Goal: Task Accomplishment & Management: Manage account settings

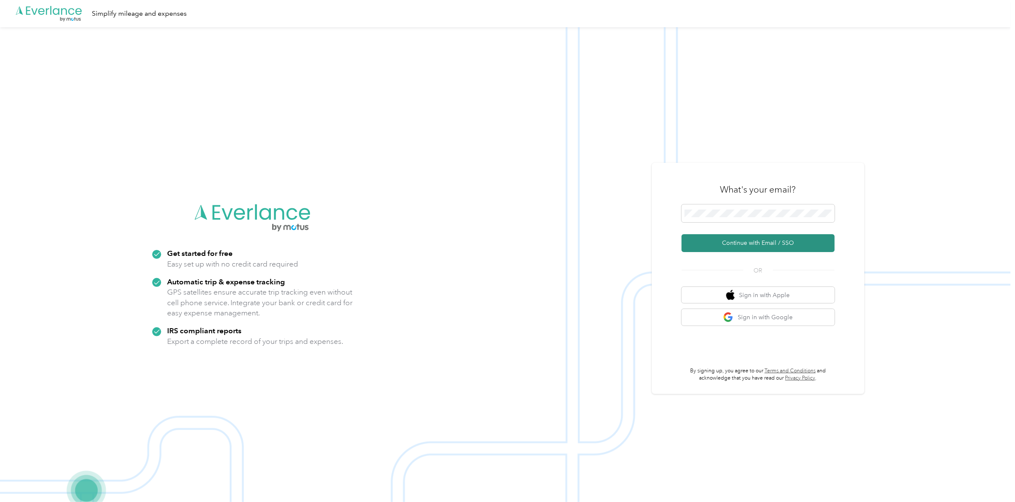
click at [732, 243] on button "Continue with Email / SSO" at bounding box center [757, 243] width 153 height 18
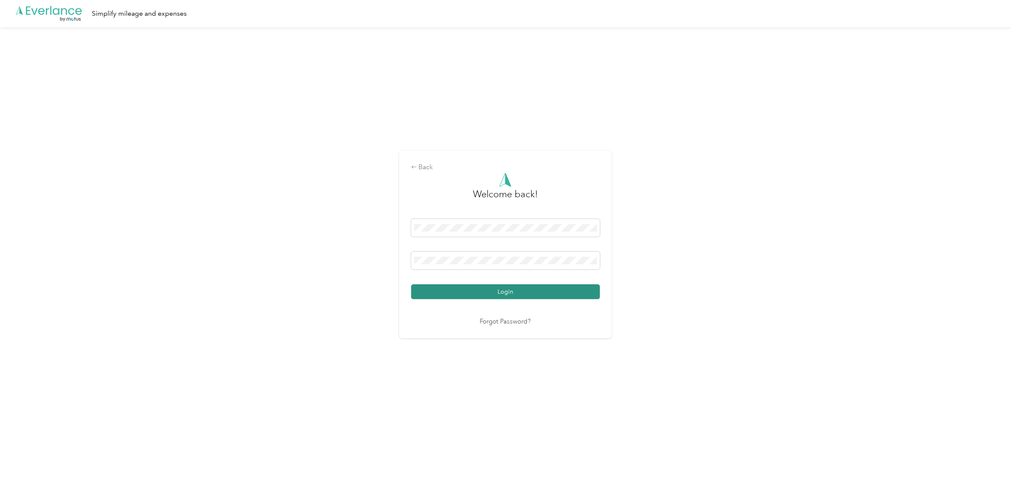
click at [502, 292] on button "Login" at bounding box center [505, 291] width 189 height 15
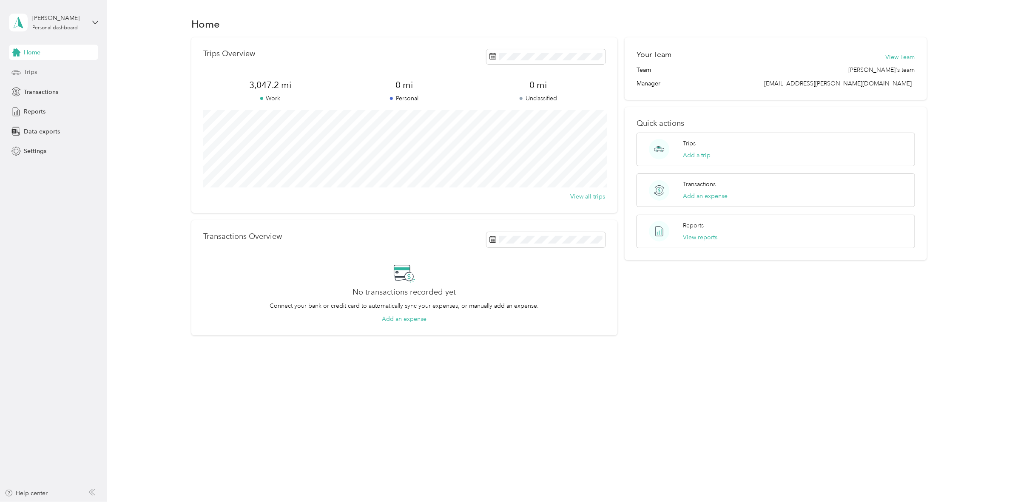
click at [31, 72] on span "Trips" at bounding box center [30, 72] width 13 height 9
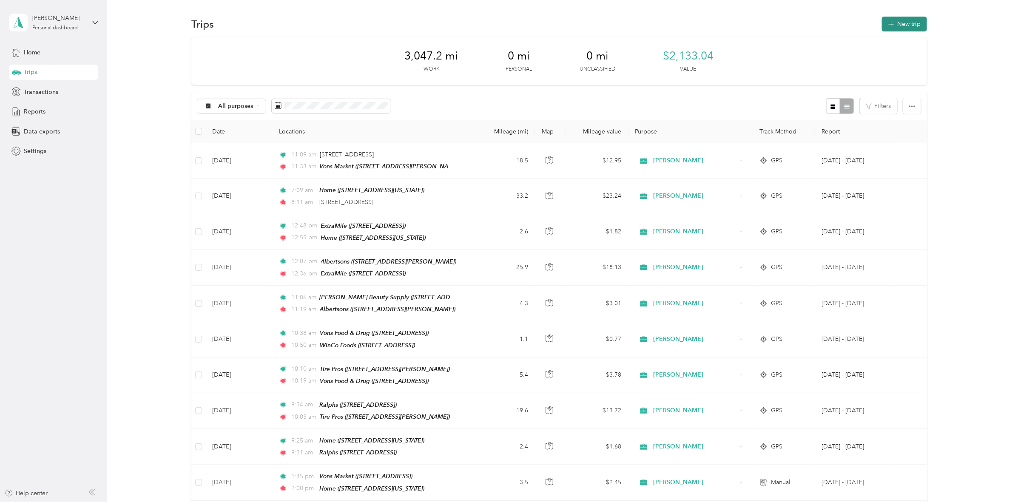
click at [900, 20] on button "New trip" at bounding box center [904, 24] width 45 height 15
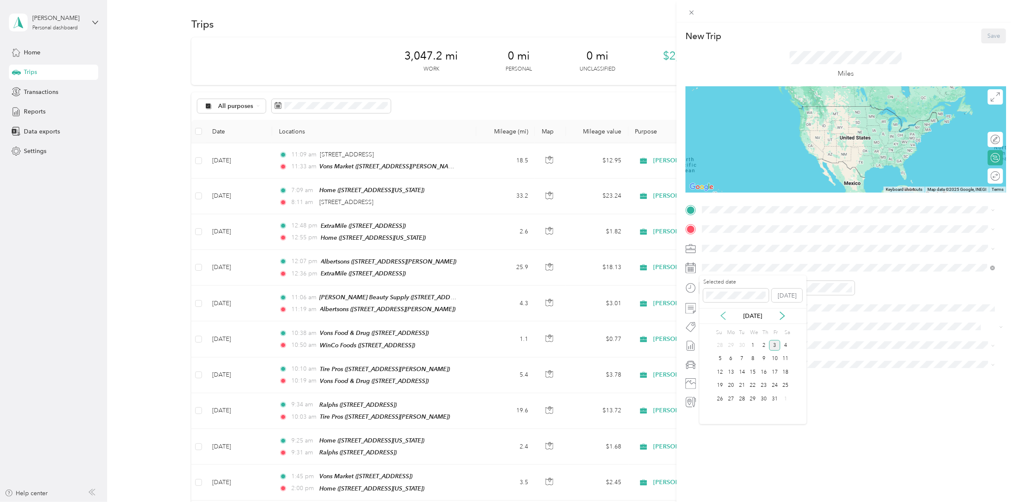
click at [723, 317] on icon at bounding box center [723, 316] width 4 height 8
click at [772, 384] on div "26" at bounding box center [774, 385] width 11 height 11
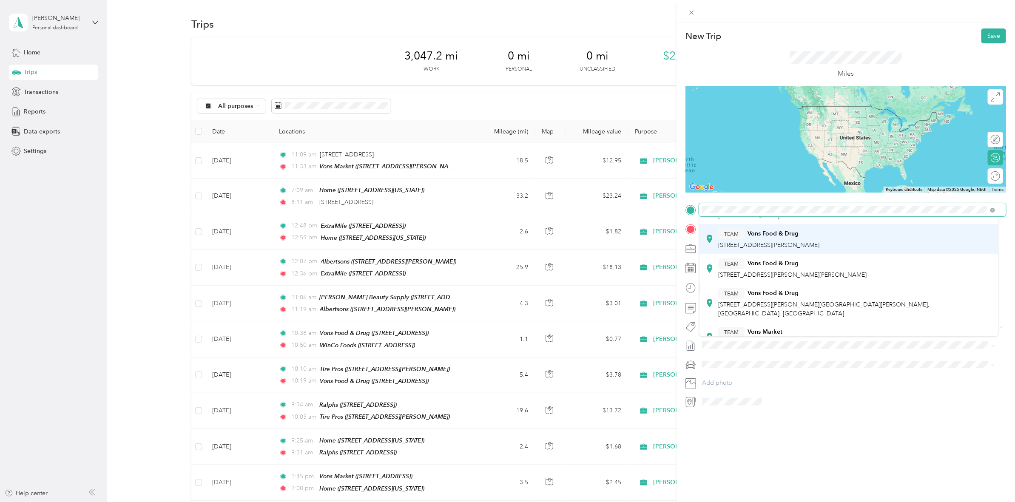
scroll to position [159, 0]
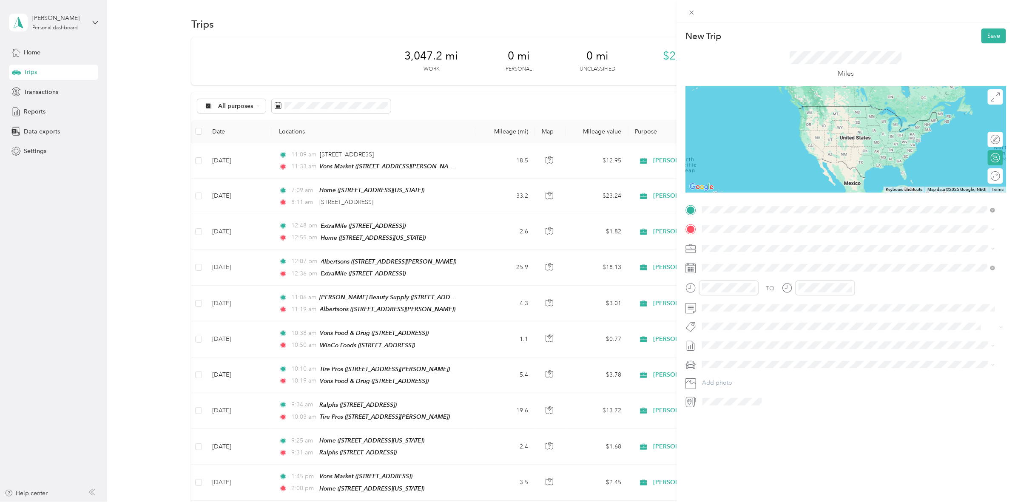
click at [756, 275] on div "TEAM Vons Market [STREET_ADDRESS][PERSON_NAME]" at bounding box center [768, 284] width 101 height 21
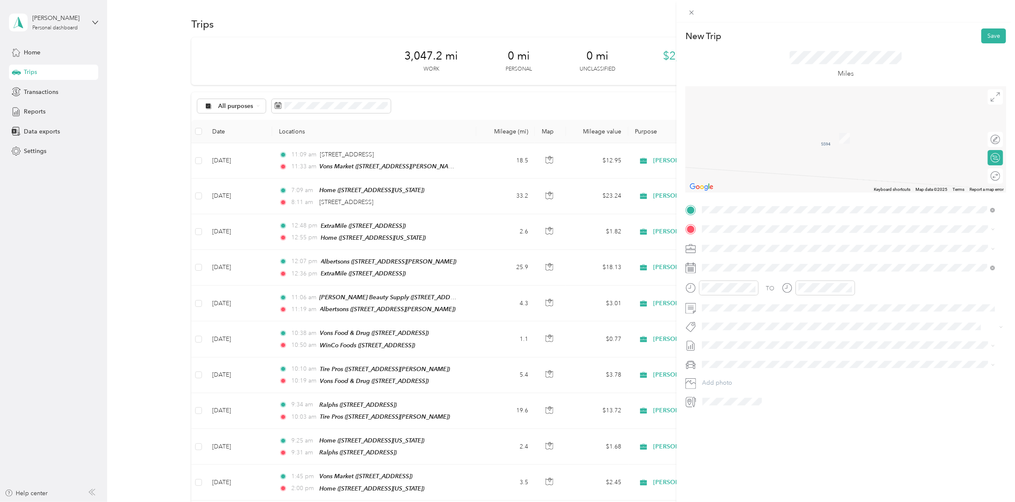
click at [754, 266] on div "Home [STREET_ADDRESS][US_STATE]" at bounding box center [760, 268] width 85 height 18
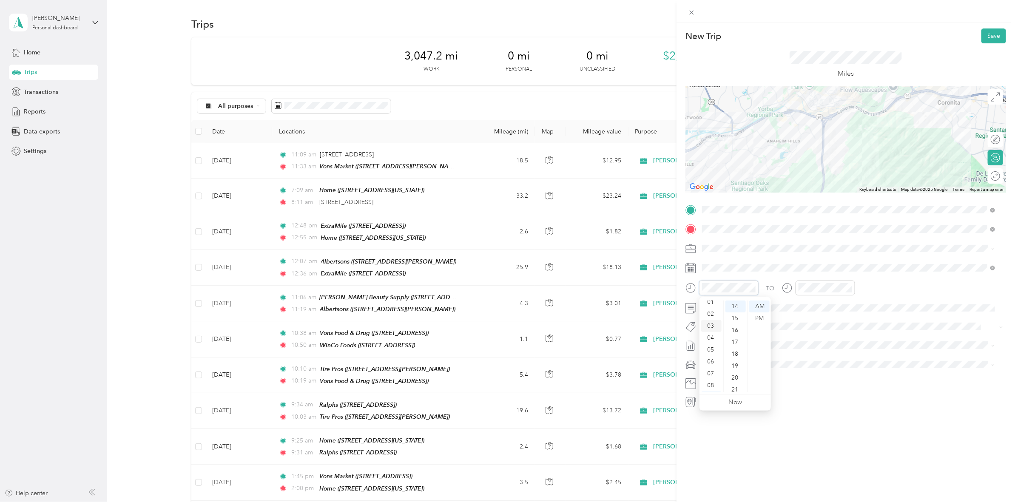
scroll to position [0, 0]
click at [714, 307] on div "12" at bounding box center [711, 307] width 20 height 12
click at [762, 316] on div "PM" at bounding box center [759, 318] width 20 height 12
click at [734, 318] on div "15" at bounding box center [735, 318] width 20 height 12
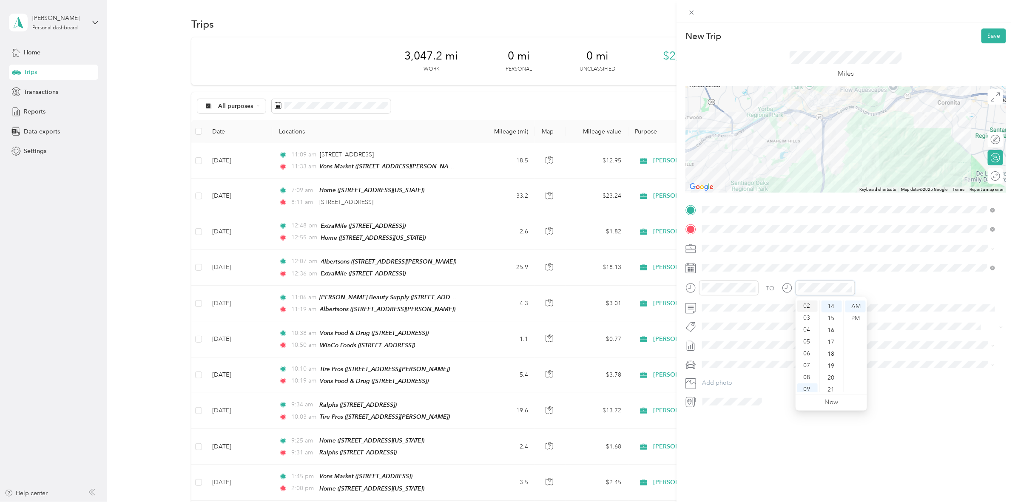
scroll to position [0, 0]
click at [806, 306] on div "12" at bounding box center [807, 307] width 20 height 12
click at [831, 322] on div "40" at bounding box center [831, 320] width 20 height 12
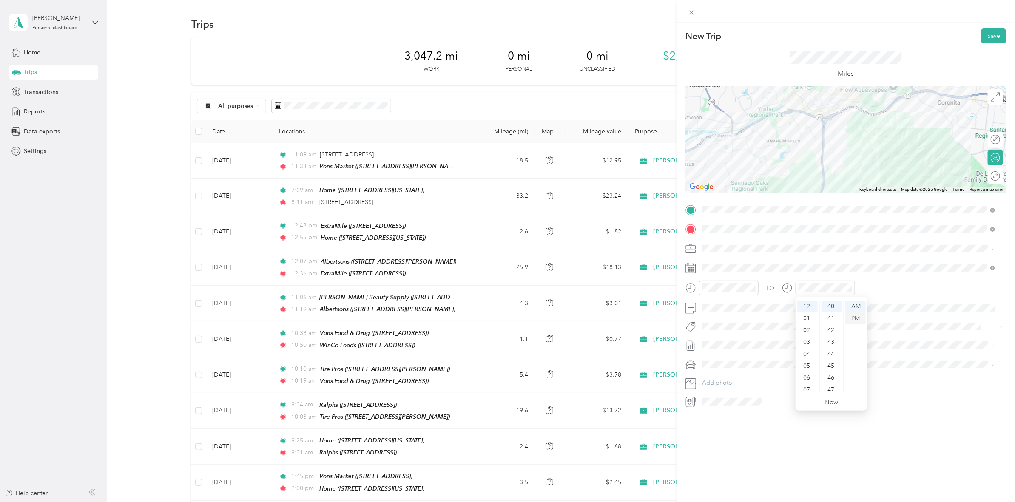
click at [858, 315] on div "PM" at bounding box center [855, 318] width 20 height 12
click at [910, 313] on span at bounding box center [852, 308] width 307 height 14
click at [346, 194] on div "New Trip Save This trip cannot be edited because it is either under review, app…" at bounding box center [507, 251] width 1015 height 502
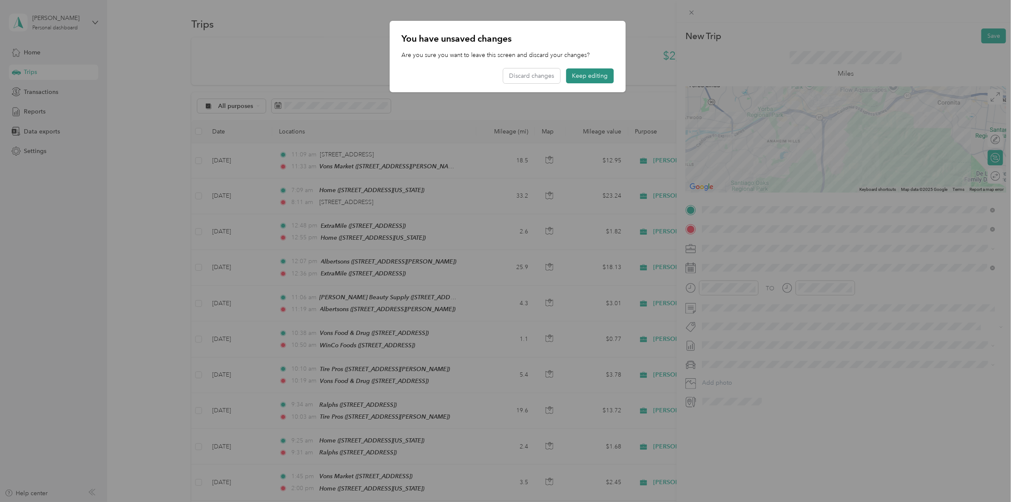
click at [589, 75] on button "Keep editing" at bounding box center [590, 75] width 48 height 15
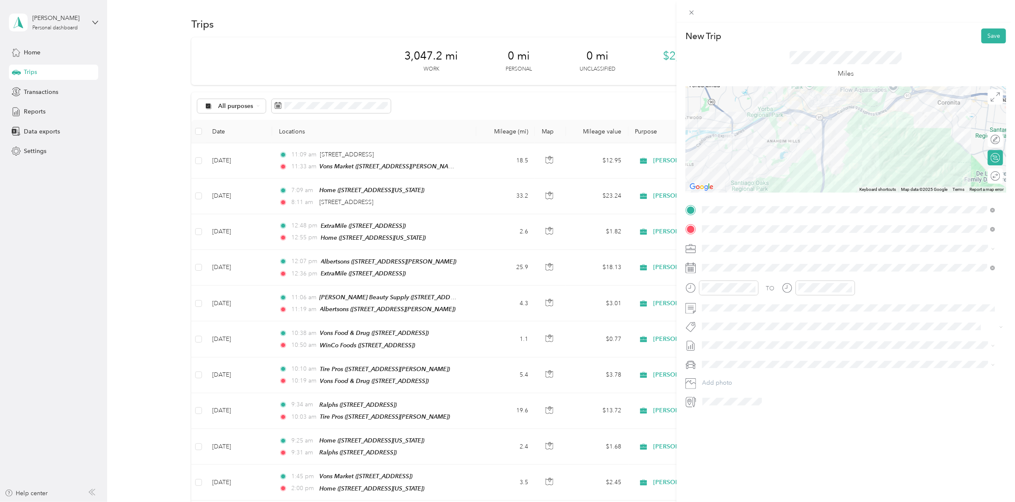
click at [885, 286] on div "TO" at bounding box center [845, 291] width 320 height 21
click at [987, 37] on button "Save" at bounding box center [993, 35] width 25 height 15
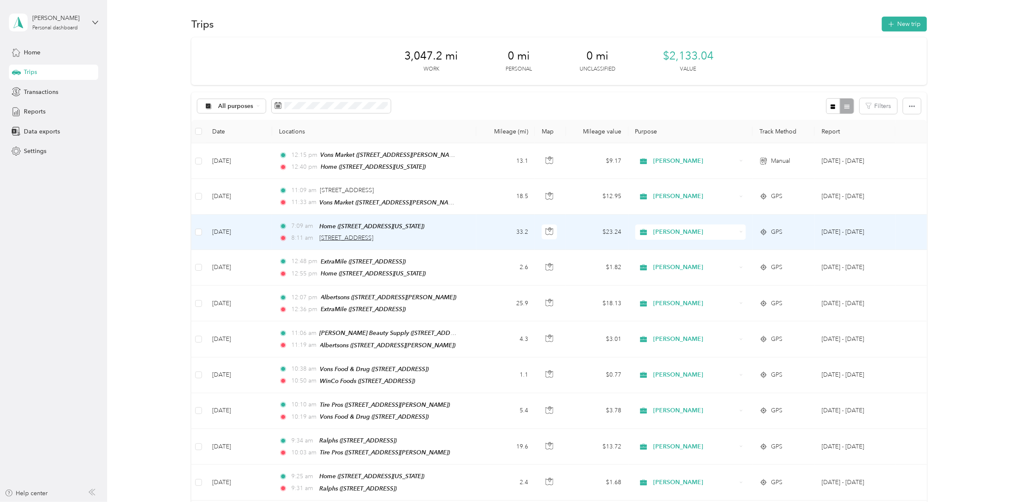
click at [373, 238] on span "[STREET_ADDRESS]" at bounding box center [346, 237] width 54 height 7
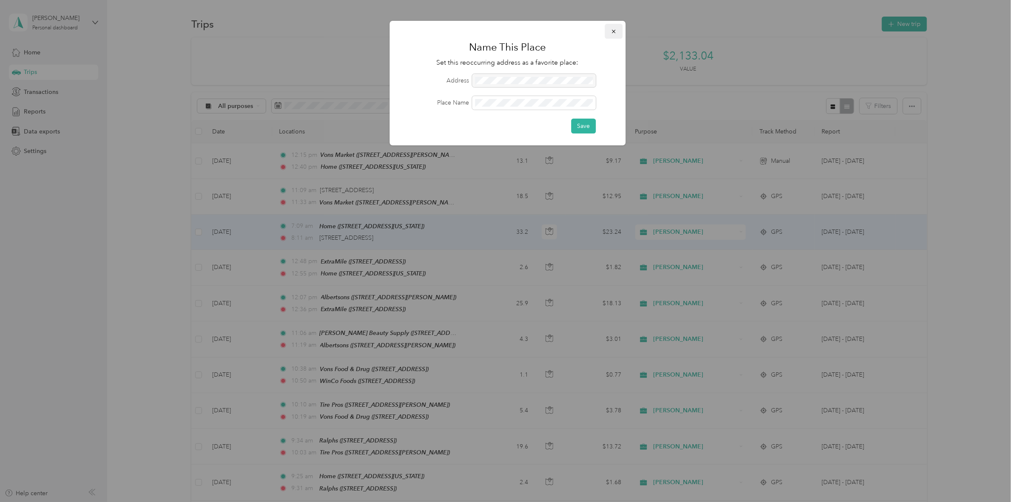
click at [612, 30] on icon "button" at bounding box center [613, 31] width 6 height 6
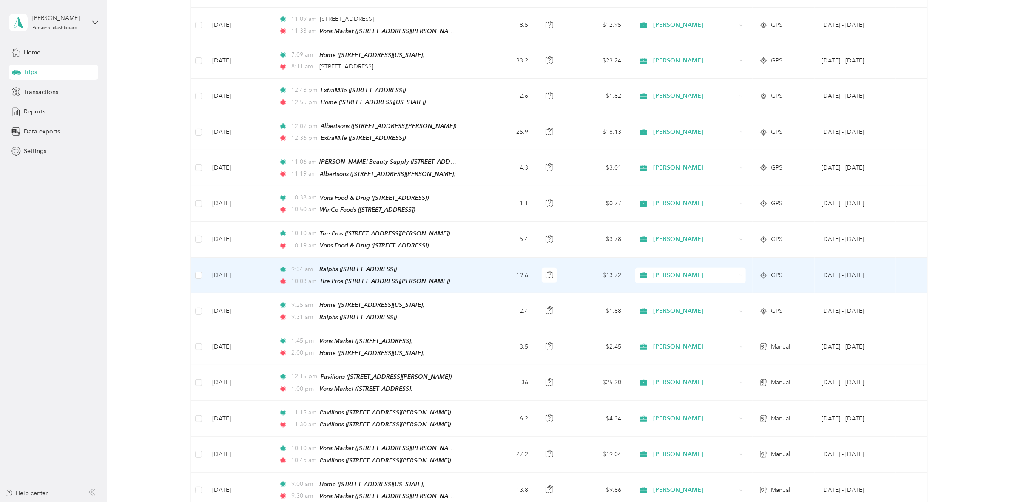
scroll to position [159, 0]
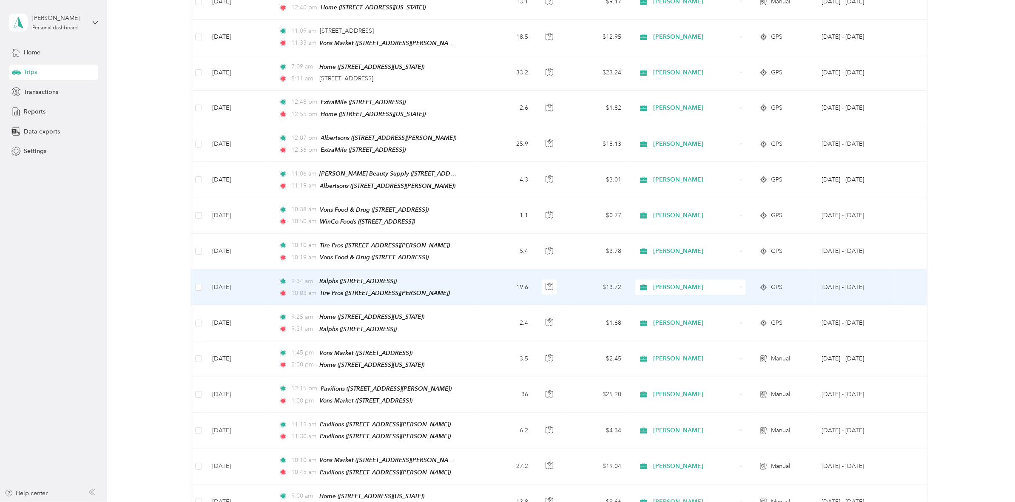
click at [466, 286] on td "9:34 am Ralphs ([STREET_ADDRESS]) 10:03 am Tire Pros ([STREET_ADDRESS][PERSON_N…" at bounding box center [374, 287] width 204 height 36
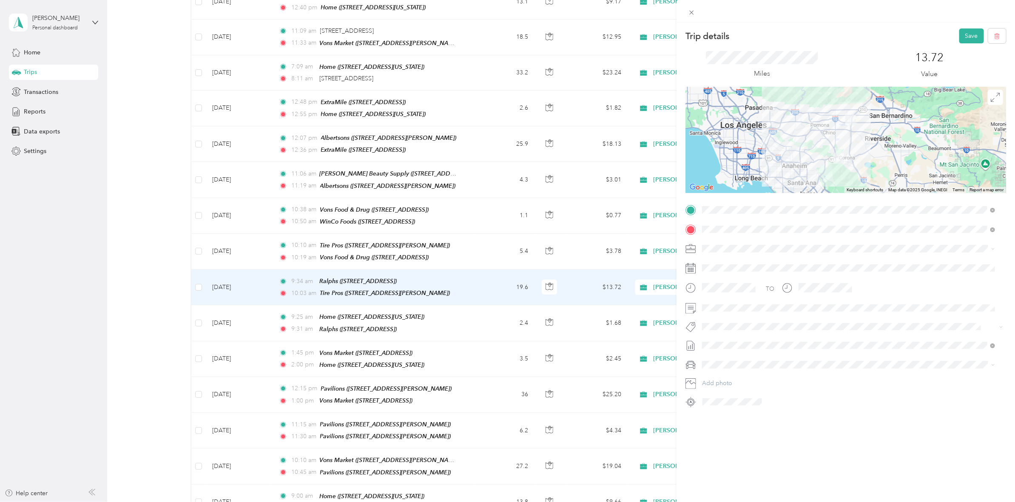
click at [846, 337] on div "TO Add photo" at bounding box center [845, 305] width 320 height 205
click at [133, 372] on div "Trip details Save This trip cannot be edited because it is either under review,…" at bounding box center [507, 251] width 1015 height 502
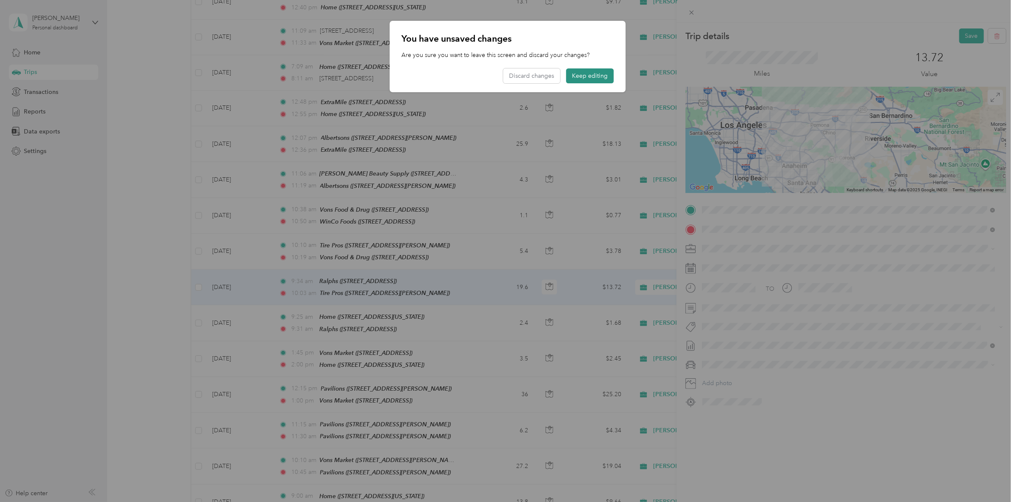
click at [599, 73] on button "Keep editing" at bounding box center [590, 75] width 48 height 15
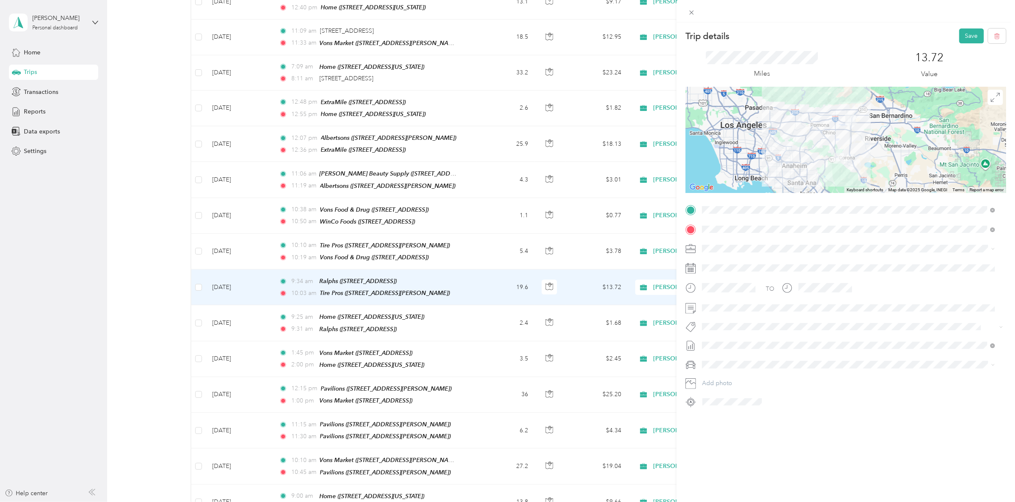
click at [35, 92] on div "Trip details Save This trip cannot be edited because it is either under review,…" at bounding box center [507, 251] width 1015 height 502
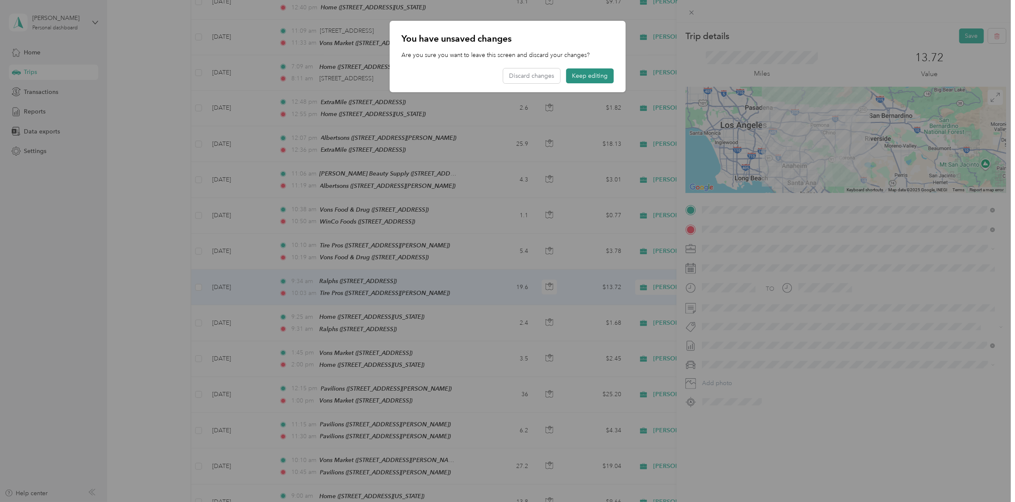
click at [587, 74] on button "Keep editing" at bounding box center [590, 75] width 48 height 15
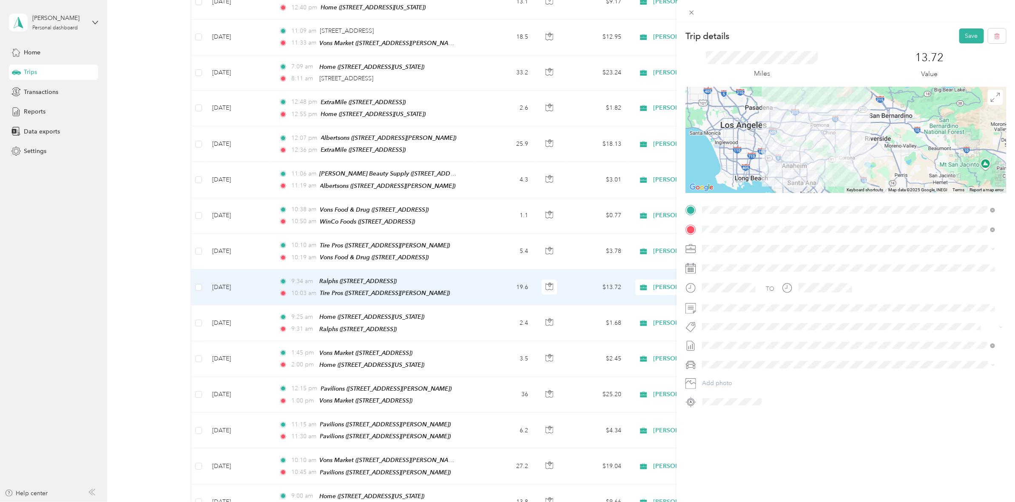
drag, startPoint x: 966, startPoint y: 35, endPoint x: 927, endPoint y: 20, distance: 41.8
click at [962, 34] on button "Save" at bounding box center [971, 35] width 25 height 15
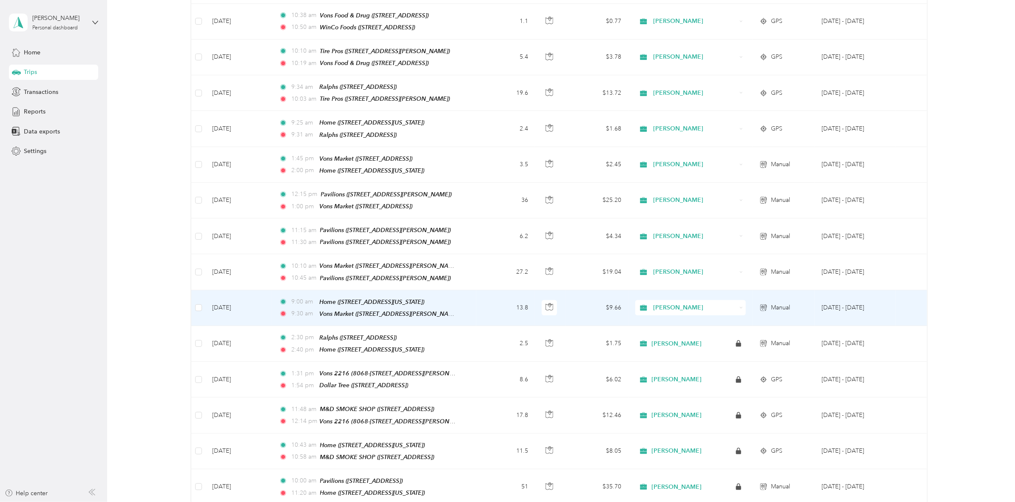
scroll to position [372, 0]
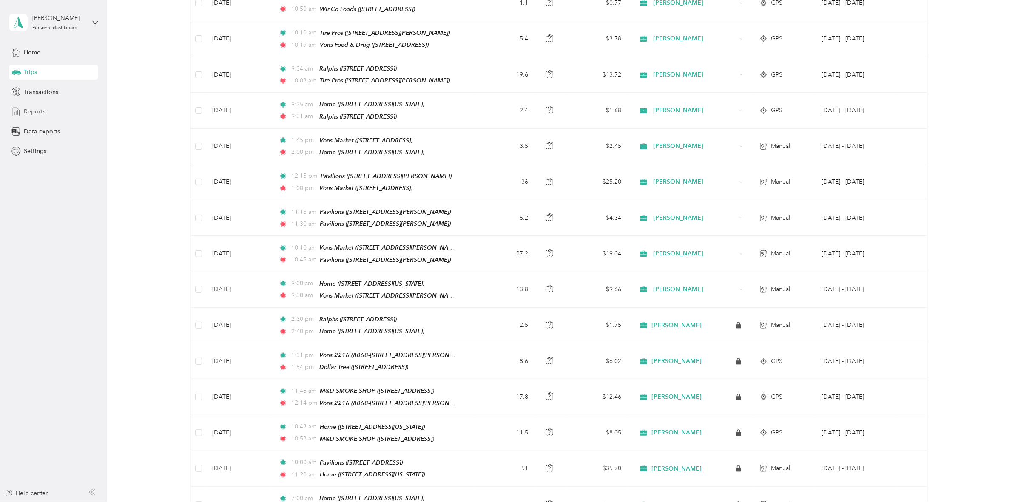
click at [28, 108] on span "Reports" at bounding box center [35, 111] width 22 height 9
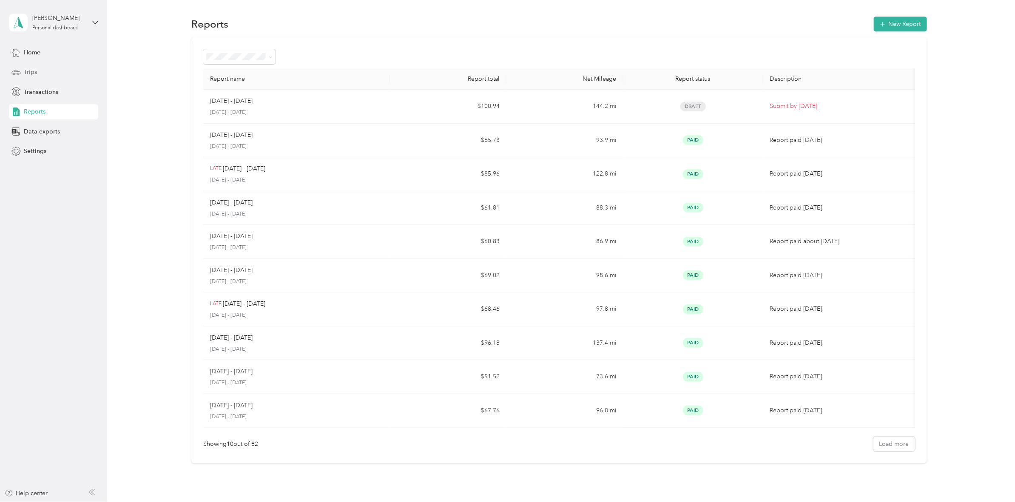
click at [26, 70] on span "Trips" at bounding box center [30, 72] width 13 height 9
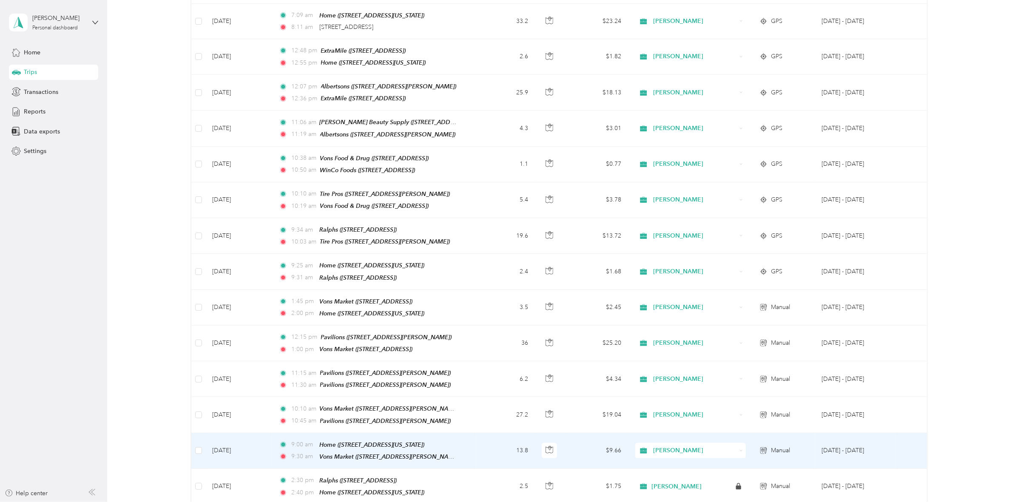
scroll to position [186, 0]
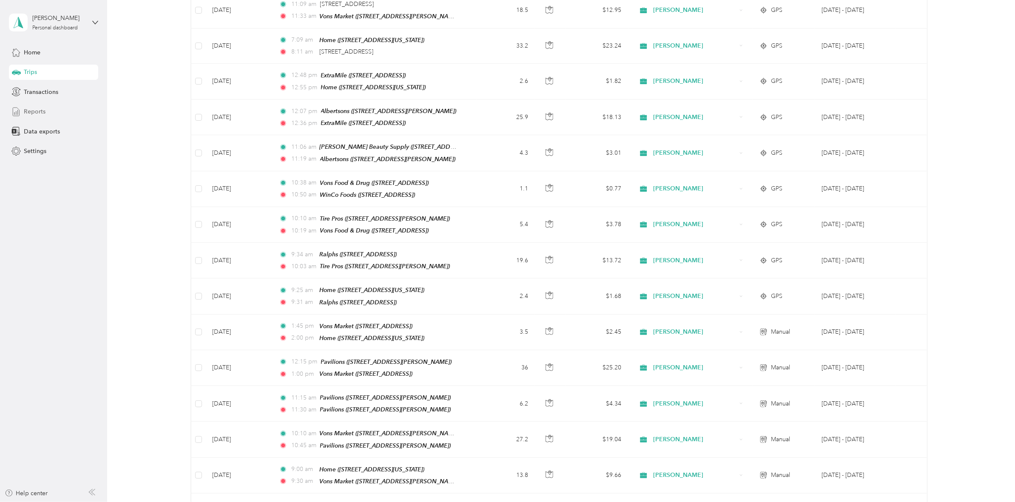
click at [34, 111] on span "Reports" at bounding box center [35, 111] width 22 height 9
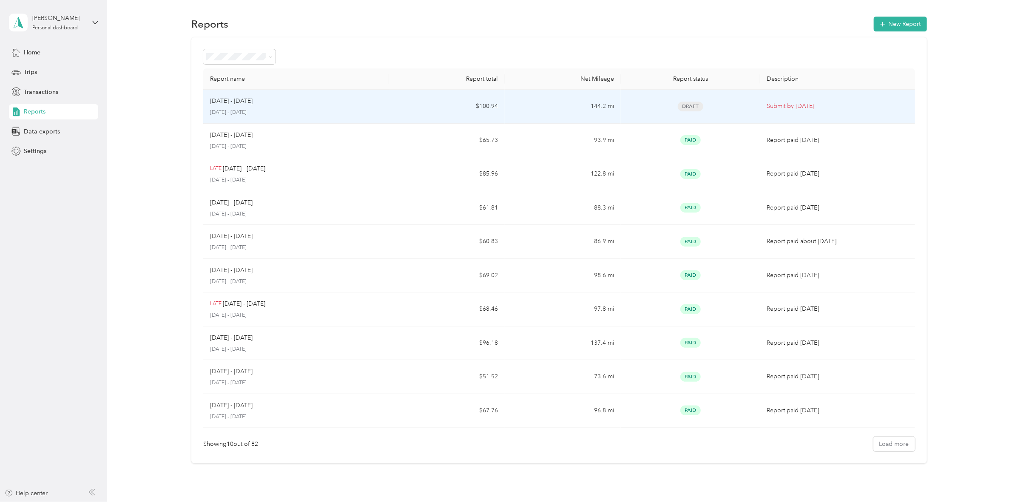
click at [231, 101] on p "[DATE] - [DATE]" at bounding box center [231, 100] width 43 height 9
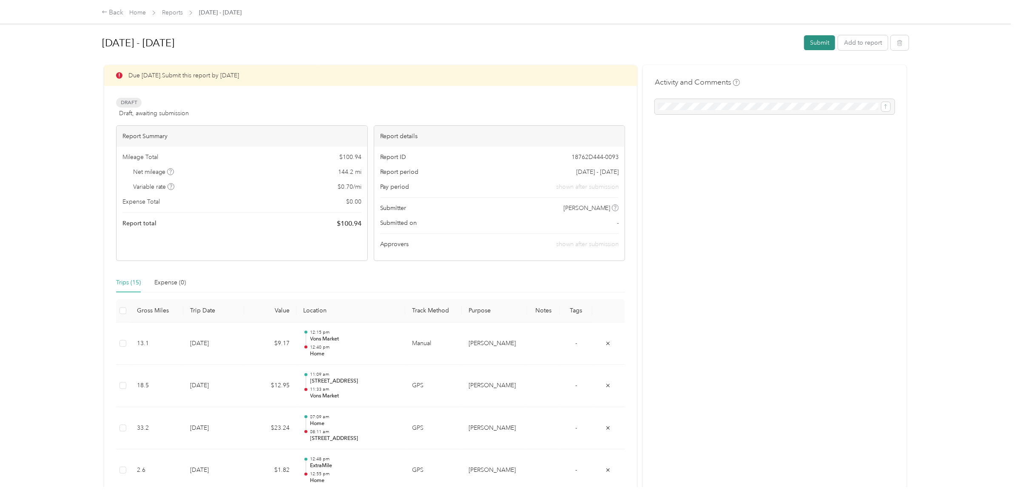
click at [815, 37] on button "Submit" at bounding box center [819, 42] width 31 height 15
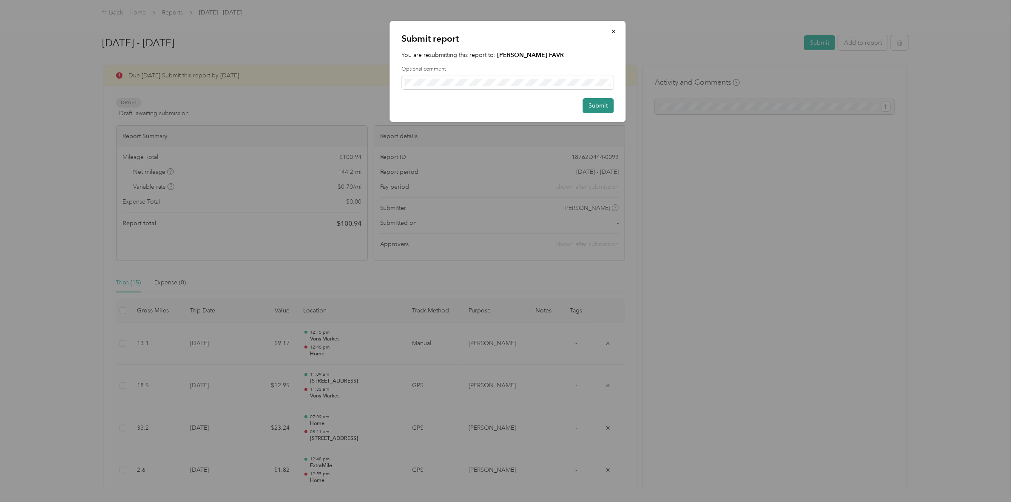
click at [600, 108] on button "Submit" at bounding box center [597, 105] width 31 height 15
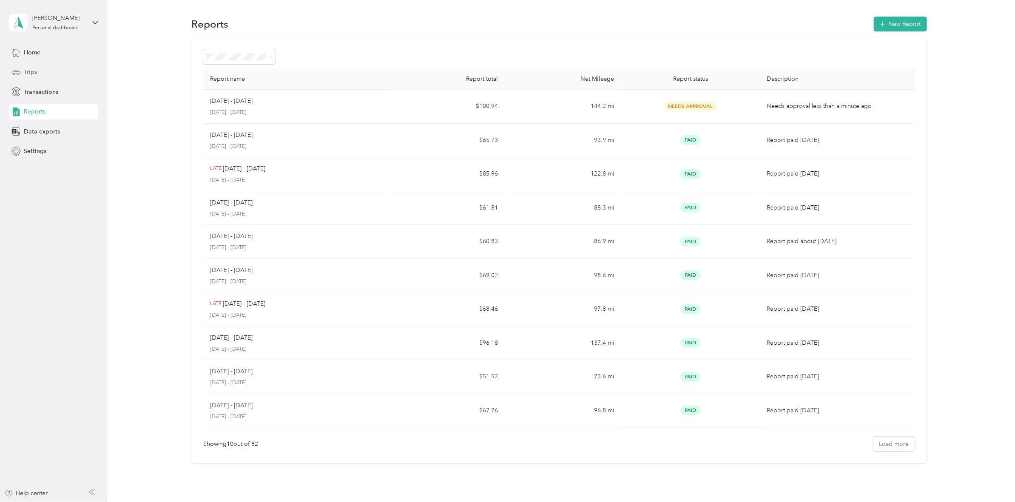
click at [37, 71] on div "Trips" at bounding box center [53, 72] width 89 height 15
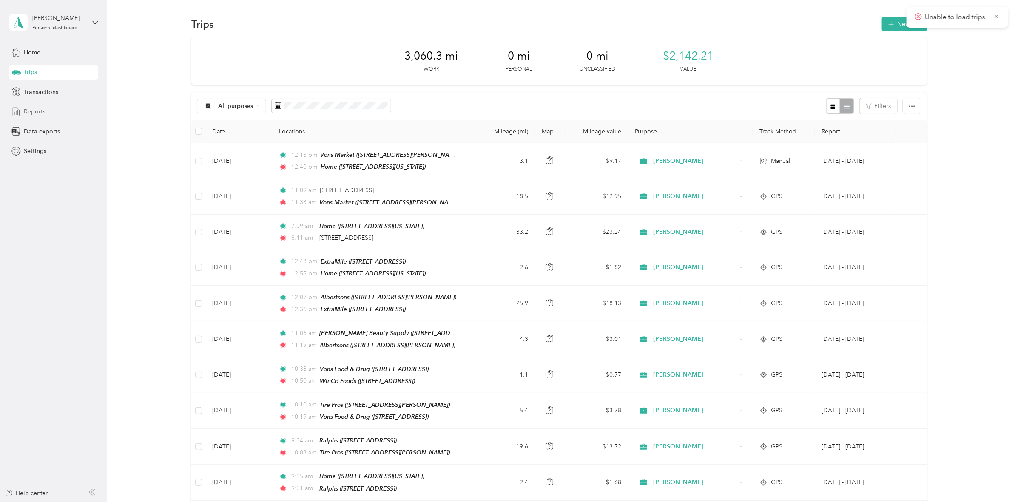
click at [31, 110] on span "Reports" at bounding box center [35, 111] width 22 height 9
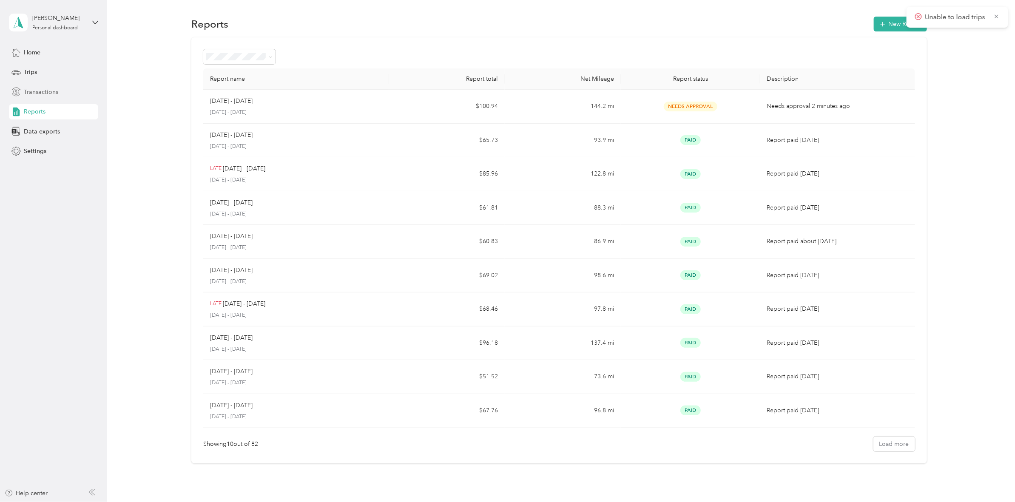
click at [47, 91] on span "Transactions" at bounding box center [41, 92] width 34 height 9
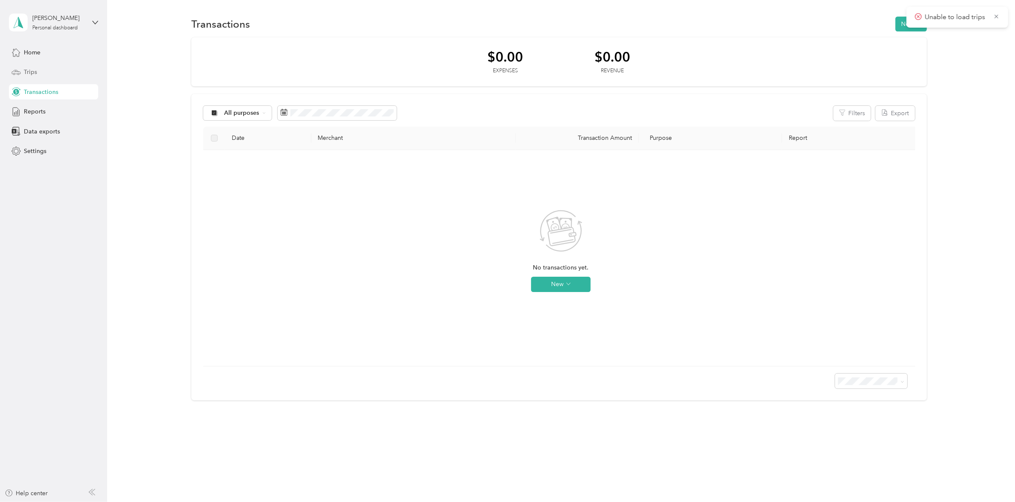
click at [34, 73] on span "Trips" at bounding box center [30, 72] width 13 height 9
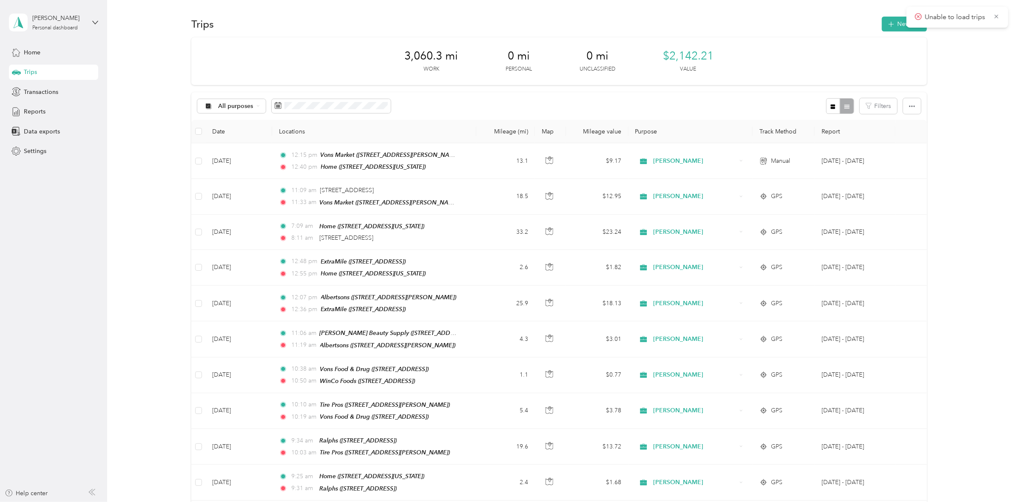
click at [919, 18] on icon at bounding box center [918, 17] width 7 height 8
click at [999, 15] on icon at bounding box center [996, 17] width 6 height 8
